Goal: Task Accomplishment & Management: Use online tool/utility

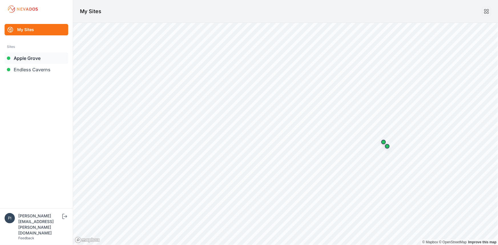
click at [34, 55] on link "Apple Grove" at bounding box center [37, 58] width 64 height 11
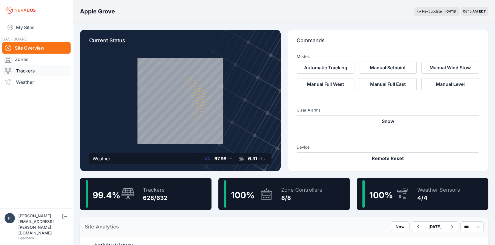
click at [35, 71] on link "Trackers" at bounding box center [36, 70] width 68 height 11
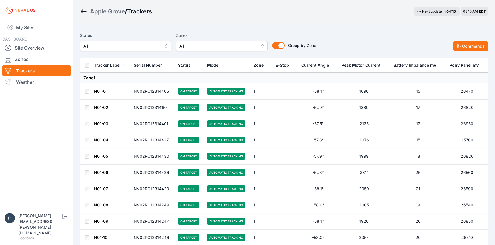
click at [149, 49] on span "All" at bounding box center [121, 46] width 77 height 7
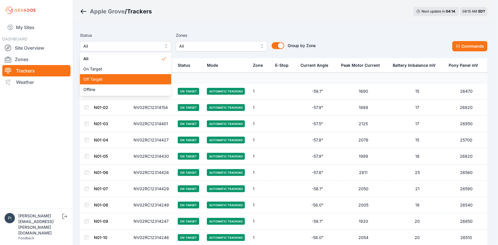
click at [123, 80] on span "Off Target" at bounding box center [122, 80] width 78 height 6
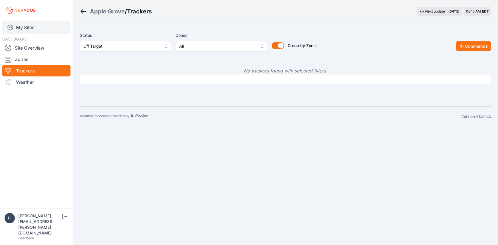
click at [22, 29] on link "My Sites" at bounding box center [36, 28] width 68 height 14
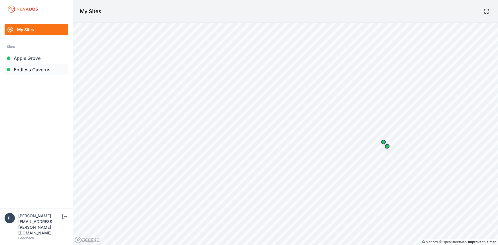
click at [34, 68] on link "Endless Caverns" at bounding box center [37, 69] width 64 height 11
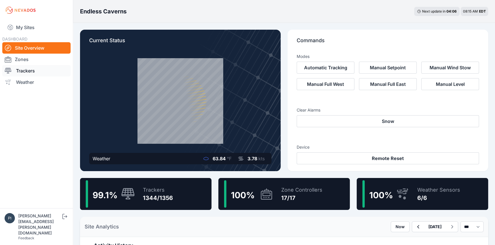
click at [42, 73] on link "Trackers" at bounding box center [36, 70] width 68 height 11
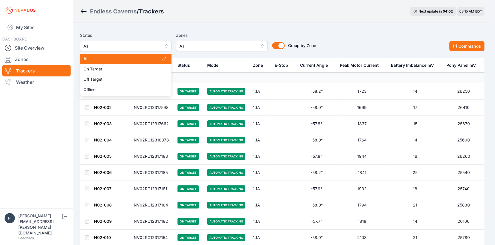
click at [120, 42] on button "All" at bounding box center [125, 46] width 91 height 10
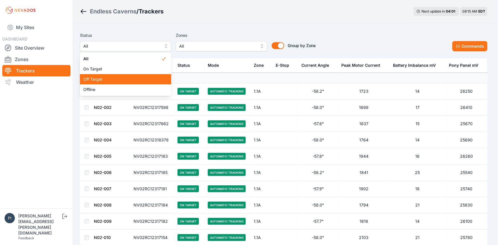
click at [117, 82] on span "Off Target" at bounding box center [122, 80] width 78 height 6
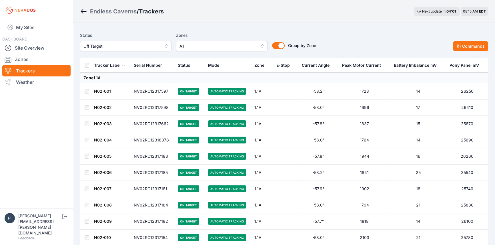
click at [197, 21] on div "Endless Caverns / Trackers Next update in 04 : 01 08:15 AM EDT" at bounding box center [284, 11] width 422 height 23
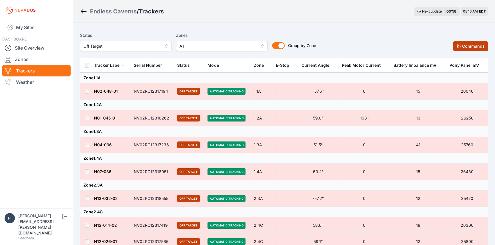
click at [476, 47] on button "Commands" at bounding box center [470, 46] width 35 height 10
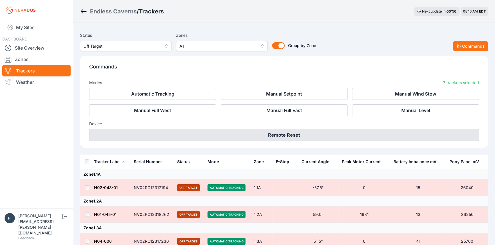
click at [300, 134] on button "Remote Reset" at bounding box center [284, 135] width 390 height 12
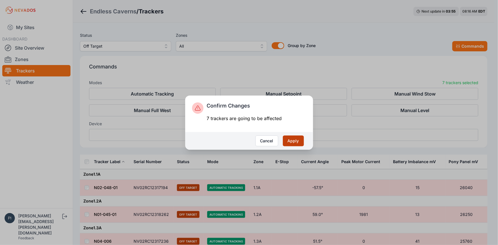
click at [299, 141] on button "Apply" at bounding box center [293, 141] width 21 height 11
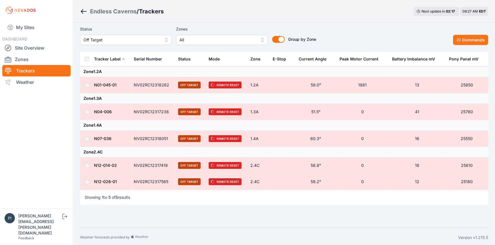
scroll to position [8, 0]
